Goal: Contribute content: Add original content to the website for others to see

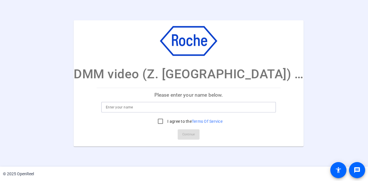
click at [153, 109] on input at bounding box center [188, 107] width 165 height 7
type input "[PERSON_NAME]"
click at [156, 119] on input "I agree to the Terms Of Service" at bounding box center [160, 121] width 11 height 11
checkbox input "true"
click at [185, 136] on span "Continue" at bounding box center [188, 134] width 13 height 9
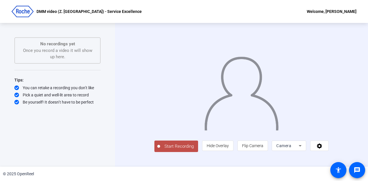
click at [160, 150] on span "Start Recording" at bounding box center [179, 146] width 38 height 7
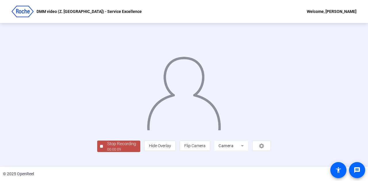
scroll to position [26, 0]
click at [107, 147] on div "Stop Recording" at bounding box center [121, 144] width 29 height 7
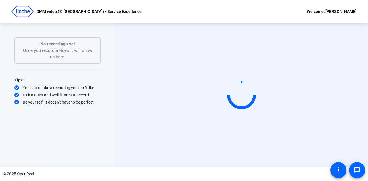
scroll to position [0, 0]
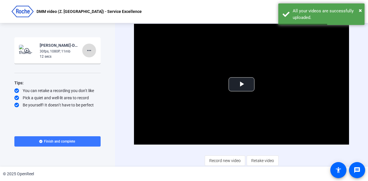
click at [89, 49] on mat-icon "more_horiz" at bounding box center [89, 50] width 7 height 7
click at [95, 63] on span "Delete clip" at bounding box center [98, 62] width 23 height 7
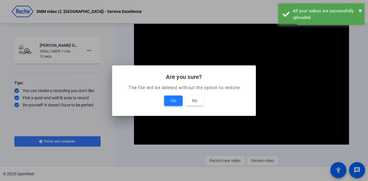
click at [170, 95] on span at bounding box center [173, 101] width 18 height 14
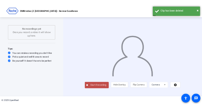
scroll to position [1, 0]
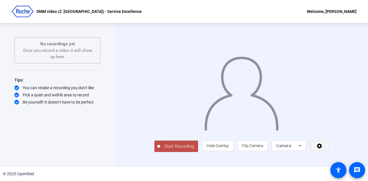
click at [328, 153] on span at bounding box center [319, 146] width 18 height 14
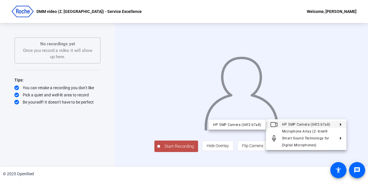
click at [117, 74] on div at bounding box center [184, 90] width 368 height 181
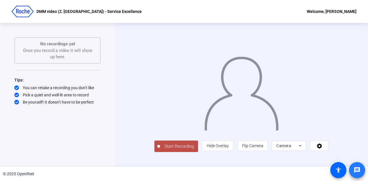
click at [360, 170] on span at bounding box center [357, 170] width 14 height 14
click at [322, 149] on icon at bounding box center [319, 146] width 5 height 5
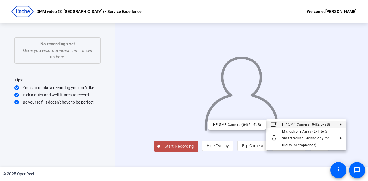
click at [360, 117] on div at bounding box center [184, 90] width 368 height 181
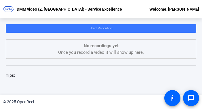
scroll to position [0, 0]
click at [57, 28] on span at bounding box center [101, 29] width 190 height 14
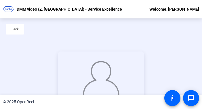
scroll to position [45, 0]
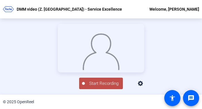
click at [93, 87] on span "Start Recording" at bounding box center [104, 83] width 38 height 7
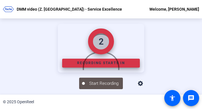
scroll to position [45, 0]
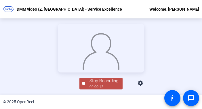
click at [101, 84] on div "Stop Recording" at bounding box center [103, 81] width 29 height 7
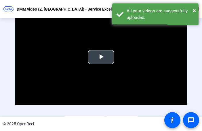
scroll to position [38, 0]
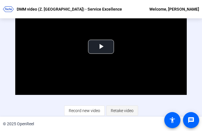
click at [114, 110] on span "Retake video" at bounding box center [122, 110] width 23 height 11
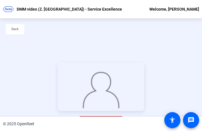
scroll to position [34, 0]
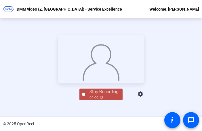
click at [102, 101] on div "00:00:13" at bounding box center [103, 97] width 29 height 5
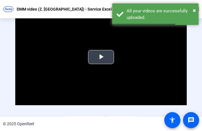
scroll to position [38, 0]
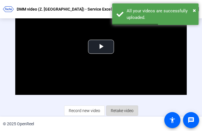
click at [125, 109] on span "Retake video" at bounding box center [122, 110] width 23 height 11
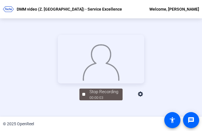
scroll to position [34, 0]
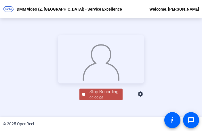
click at [85, 101] on span "Stop Recording 00:00:06" at bounding box center [103, 95] width 37 height 12
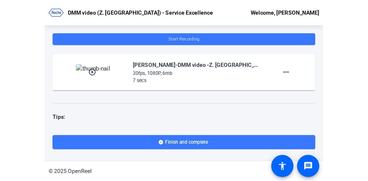
scroll to position [0, 0]
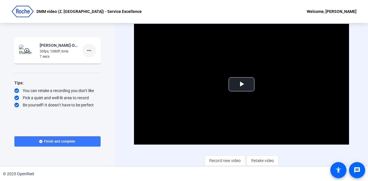
click at [88, 50] on mat-icon "more_horiz" at bounding box center [89, 50] width 7 height 7
click at [90, 61] on span "Delete clip" at bounding box center [98, 62] width 23 height 7
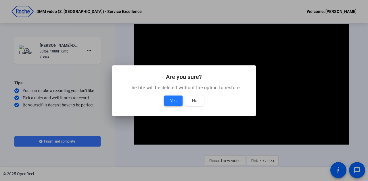
click at [176, 102] on span "Yes" at bounding box center [173, 100] width 6 height 7
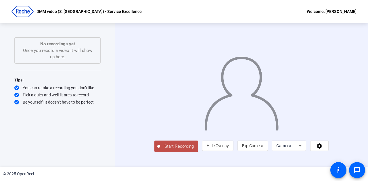
click at [154, 152] on button "Start Recording" at bounding box center [176, 146] width 44 height 11
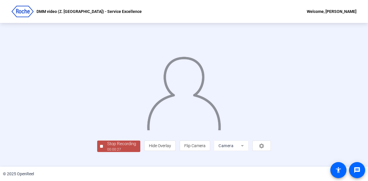
scroll to position [29, 0]
click at [107, 152] on div "00:00:28" at bounding box center [121, 149] width 29 height 5
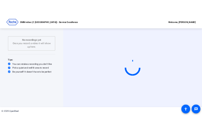
scroll to position [0, 0]
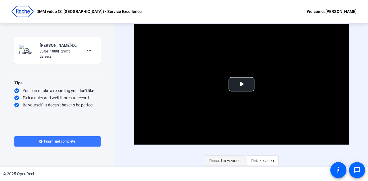
click at [225, 158] on span "Record new video" at bounding box center [224, 160] width 31 height 11
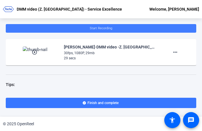
click at [95, 27] on span "Start Recording" at bounding box center [101, 28] width 22 height 4
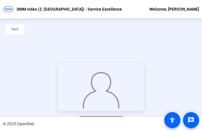
scroll to position [34, 0]
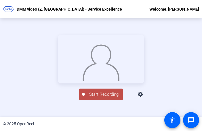
click at [92, 98] on span "Start Recording" at bounding box center [104, 94] width 38 height 7
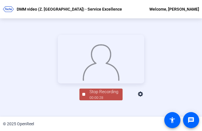
scroll to position [34, 0]
click at [96, 95] on div "Stop Recording" at bounding box center [103, 92] width 29 height 7
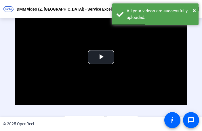
scroll to position [38, 0]
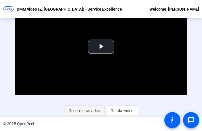
click at [82, 110] on span "Record new video" at bounding box center [84, 110] width 31 height 11
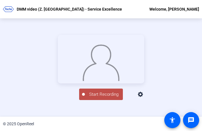
scroll to position [34, 0]
click at [90, 100] on button "Start Recording" at bounding box center [101, 94] width 44 height 11
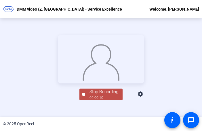
scroll to position [33, 0]
click at [99, 101] on div "00:00:11" at bounding box center [103, 97] width 29 height 5
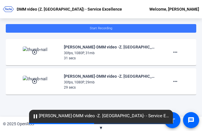
scroll to position [0, 0]
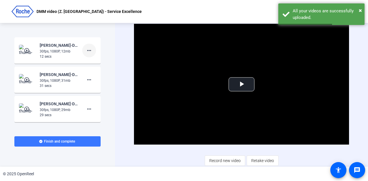
click at [86, 50] on mat-icon "more_horiz" at bounding box center [89, 50] width 7 height 7
click at [91, 62] on span "Delete clip" at bounding box center [95, 62] width 23 height 7
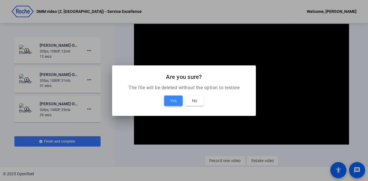
click at [177, 98] on span at bounding box center [173, 101] width 18 height 14
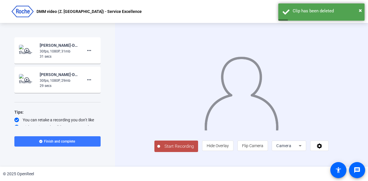
click at [163, 150] on span "Start Recording" at bounding box center [179, 146] width 38 height 7
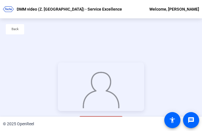
scroll to position [34, 0]
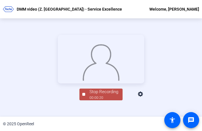
click at [94, 95] on div "Stop Recording" at bounding box center [103, 92] width 29 height 7
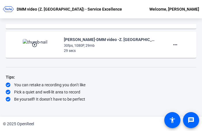
scroll to position [0, 0]
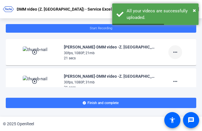
click at [171, 55] on mat-icon "more_horiz" at bounding box center [174, 52] width 7 height 7
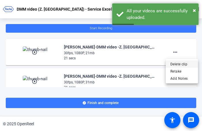
click at [172, 64] on span "Delete clip" at bounding box center [181, 64] width 23 height 7
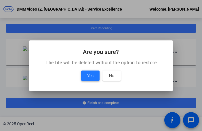
click at [90, 76] on span "Yes" at bounding box center [90, 75] width 6 height 7
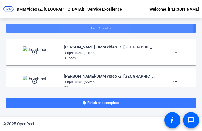
click at [90, 28] on span "Start Recording" at bounding box center [101, 28] width 22 height 4
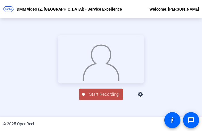
scroll to position [34, 0]
click at [102, 98] on span "Start Recording" at bounding box center [104, 94] width 38 height 7
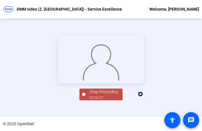
scroll to position [34, 0]
click at [92, 95] on div "Stop Recording" at bounding box center [103, 92] width 29 height 7
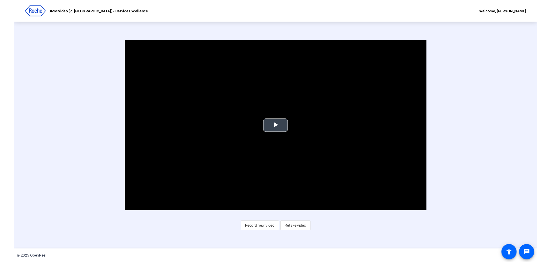
scroll to position [0, 0]
